Goal: Information Seeking & Learning: Learn about a topic

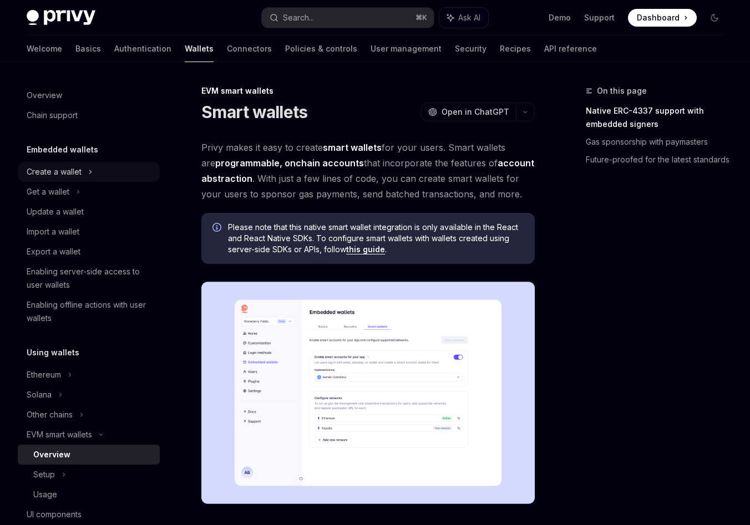
click at [68, 168] on div "Create a wallet" at bounding box center [54, 171] width 55 height 13
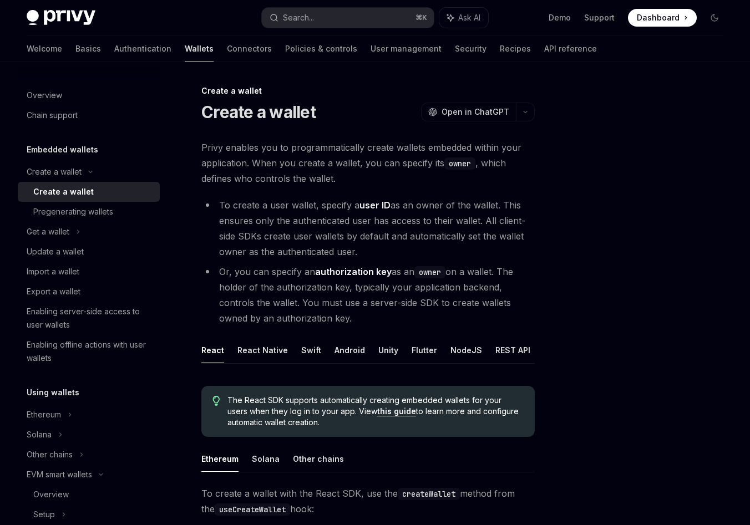
click at [78, 200] on link "Create a wallet" at bounding box center [89, 192] width 142 height 20
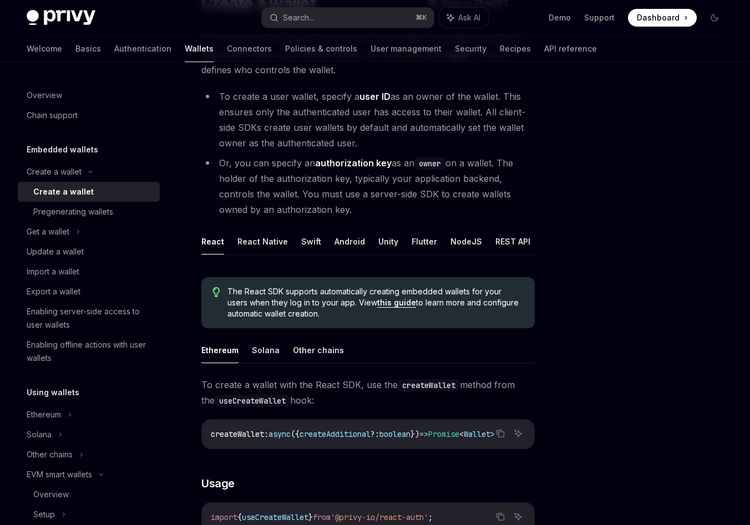
scroll to position [110, 0]
click at [505, 246] on button "REST API" at bounding box center [512, 240] width 35 height 26
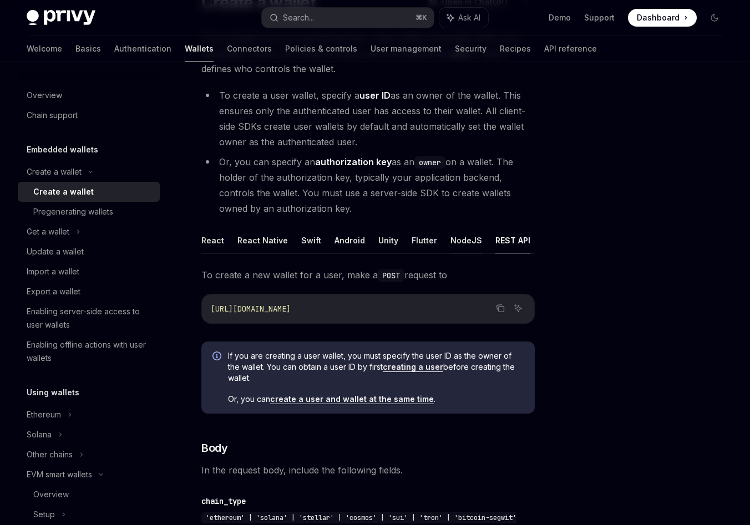
click at [455, 238] on button "NodeJS" at bounding box center [466, 240] width 32 height 26
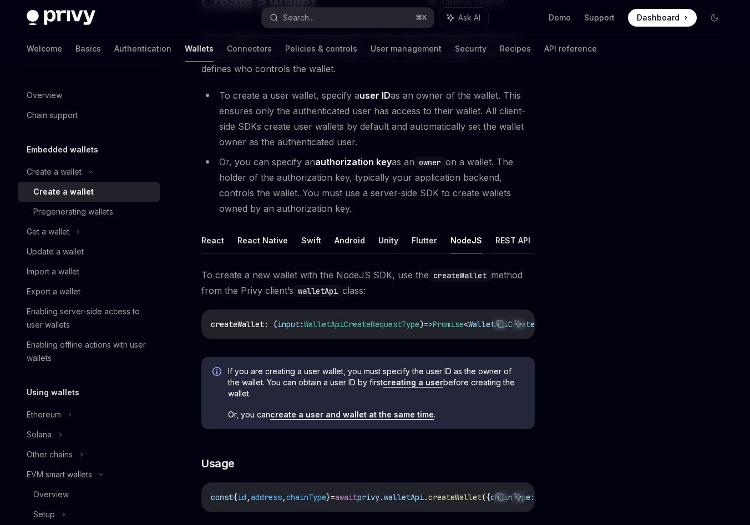
click at [497, 245] on button "REST API" at bounding box center [512, 240] width 35 height 26
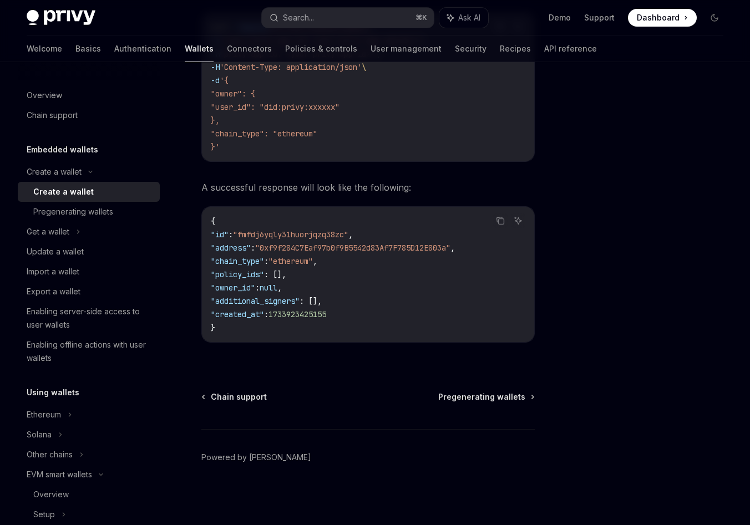
scroll to position [1705, 0]
click at [78, 318] on div "Enabling server-side access to user wallets" at bounding box center [90, 318] width 126 height 27
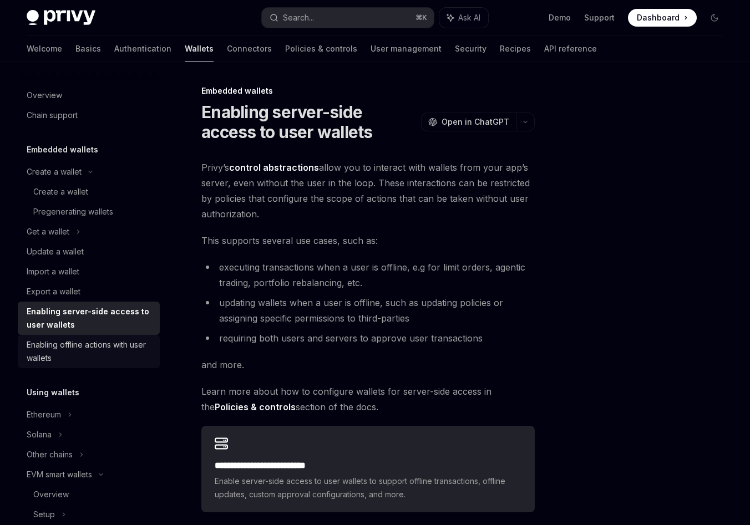
click at [101, 349] on div "Enabling offline actions with user wallets" at bounding box center [90, 351] width 126 height 27
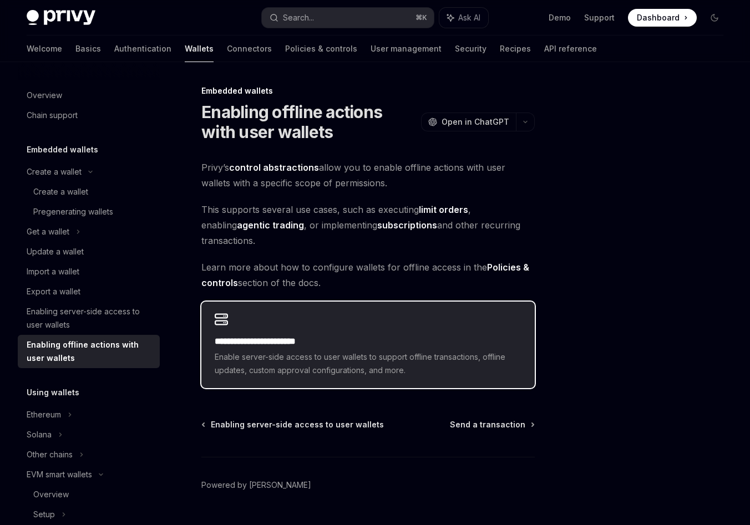
click at [321, 349] on div "**********" at bounding box center [368, 356] width 307 height 42
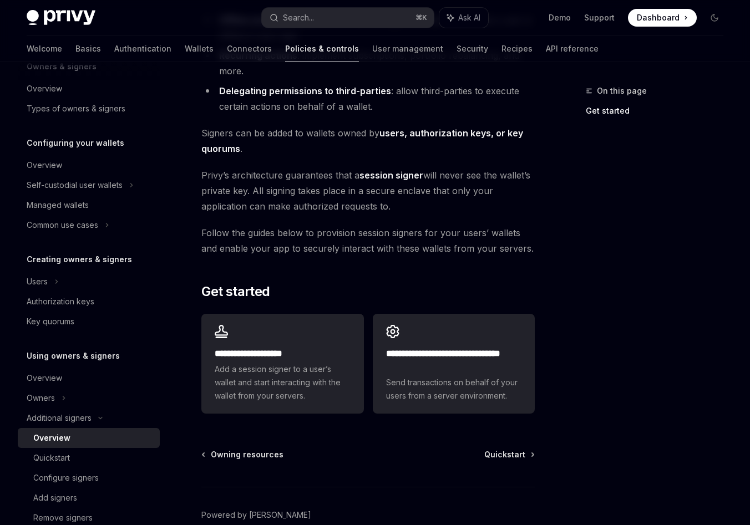
scroll to position [187, 0]
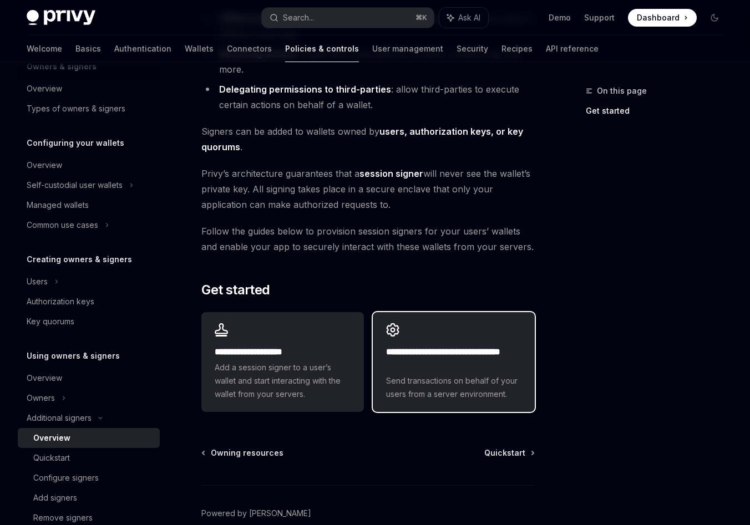
click at [478, 353] on h2 "**********" at bounding box center [453, 359] width 135 height 27
type textarea "*"
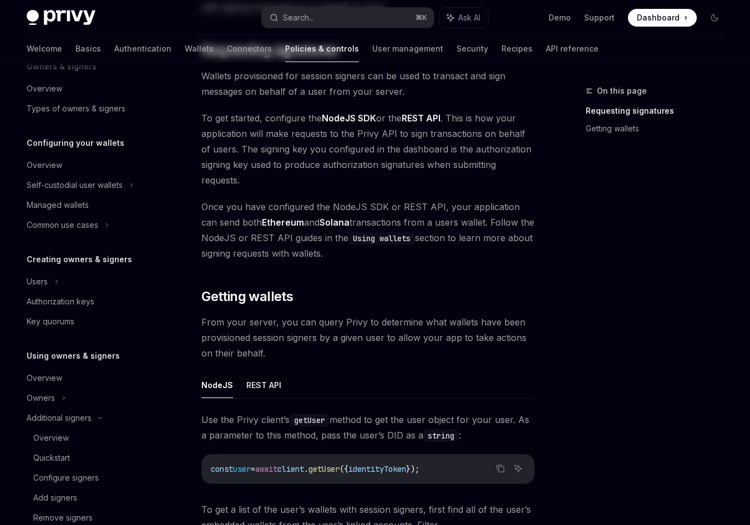
scroll to position [302, 0]
